Goal: Navigation & Orientation: Find specific page/section

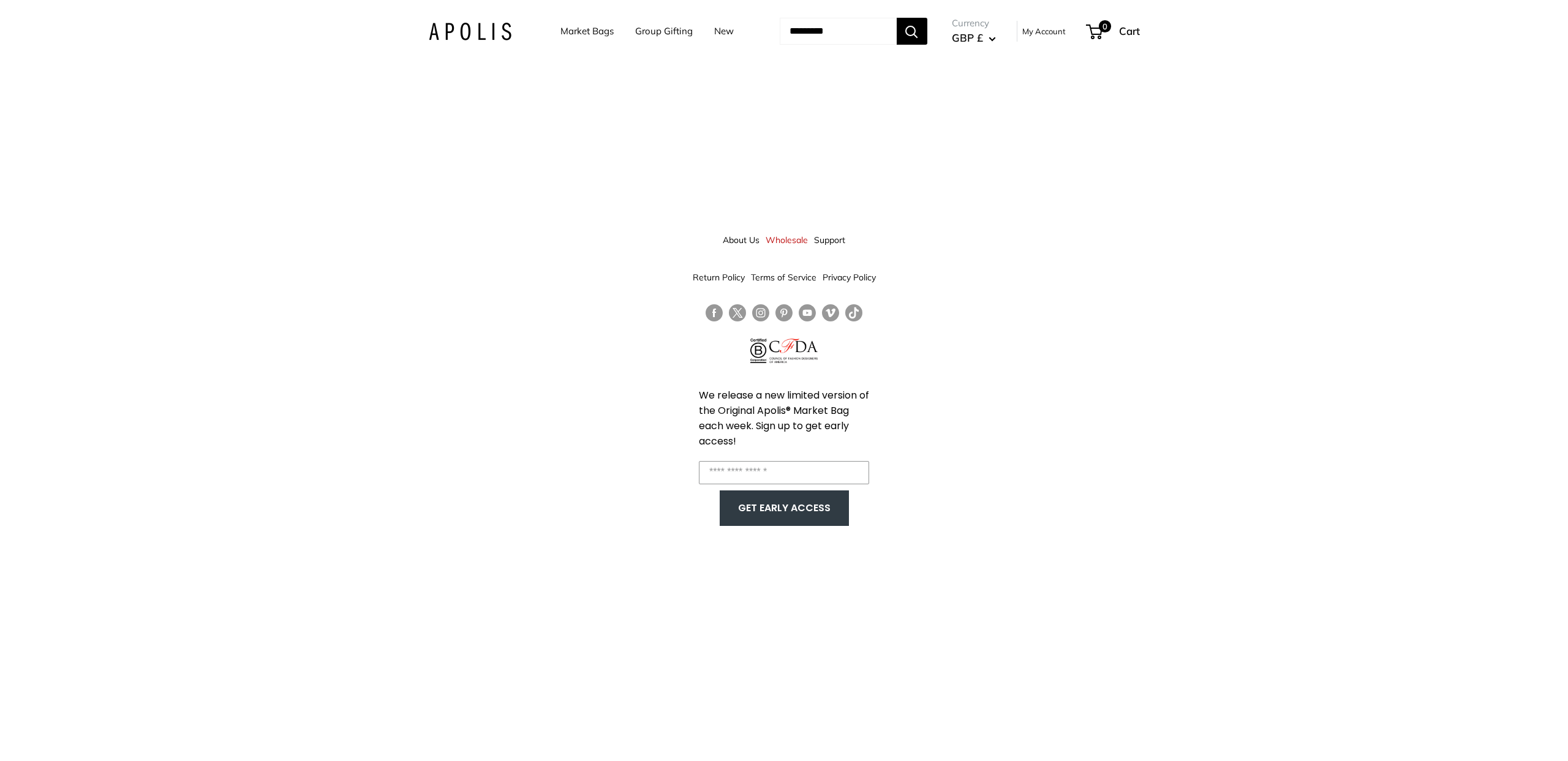
click at [569, 33] on link "Market Bags" at bounding box center [587, 31] width 53 height 17
